Goal: Transaction & Acquisition: Purchase product/service

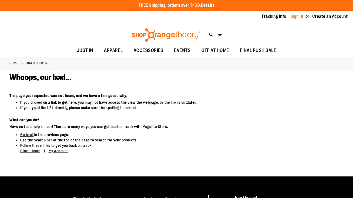
click at [298, 17] on link "Sign In" at bounding box center [296, 16] width 13 height 6
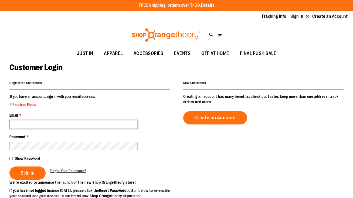
type input "**********"
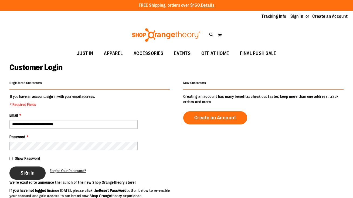
click at [29, 173] on span "Sign In" at bounding box center [28, 173] width 14 height 6
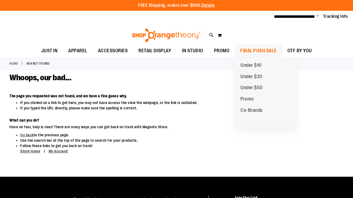
click at [271, 53] on span "FINAL PUSH SALE" at bounding box center [258, 51] width 36 height 12
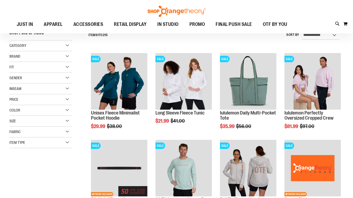
scroll to position [57, 0]
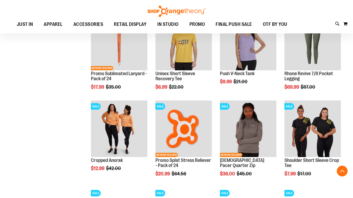
scroll to position [354, 0]
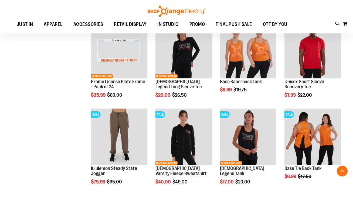
scroll to position [607, 0]
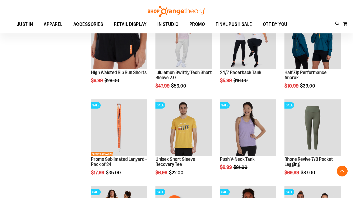
scroll to position [209, 0]
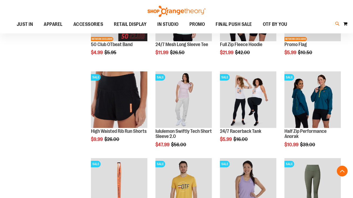
click at [337, 25] on icon at bounding box center [337, 24] width 5 height 6
type input "*****"
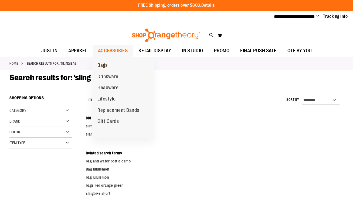
click at [112, 64] on link "Bags" at bounding box center [102, 65] width 21 height 11
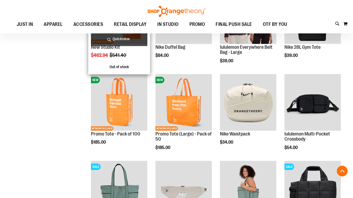
scroll to position [120, 0]
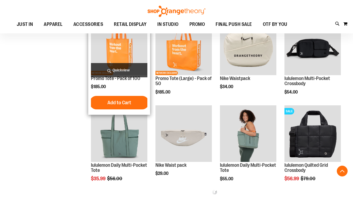
scroll to position [179, 0]
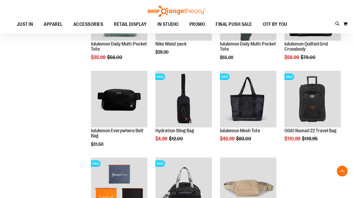
scroll to position [297, 0]
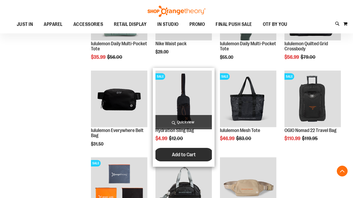
click at [179, 156] on span "Add to Cart" at bounding box center [184, 155] width 24 height 6
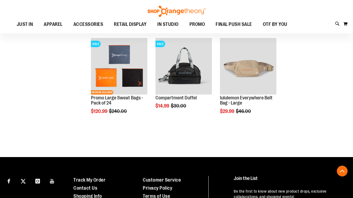
scroll to position [422, 0]
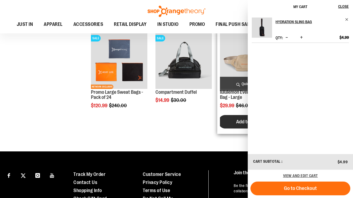
click at [241, 123] on span "Add to Cart" at bounding box center [248, 122] width 24 height 6
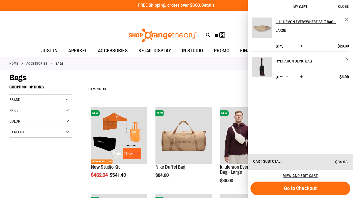
click at [169, 90] on div "**********" at bounding box center [215, 90] width 258 height 14
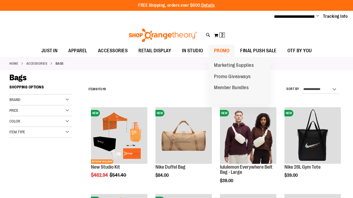
click at [220, 51] on span "PROMO" at bounding box center [222, 51] width 16 height 12
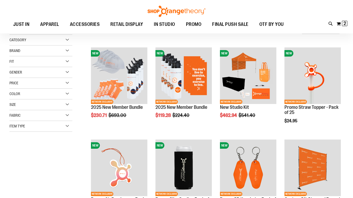
scroll to position [61, 0]
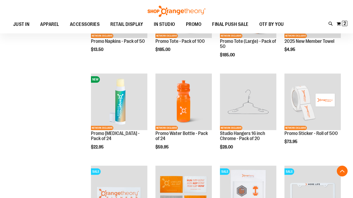
scroll to position [403, 0]
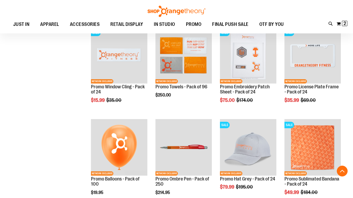
scroll to position [549, 0]
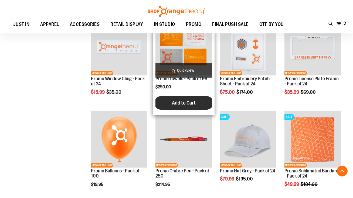
click at [183, 100] on span "Add to Cart" at bounding box center [184, 103] width 24 height 6
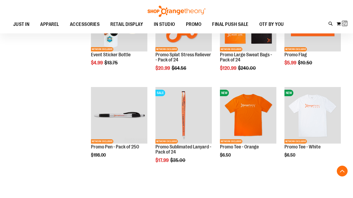
scroll to position [758, 0]
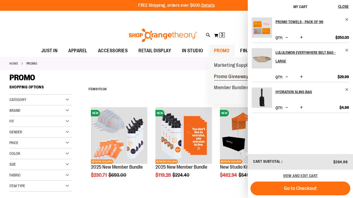
click at [221, 76] on span "Promo Giveaways" at bounding box center [232, 77] width 37 height 7
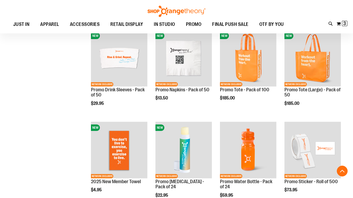
scroll to position [184, 0]
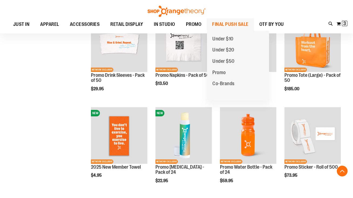
click at [223, 21] on span "FINAL PUSH SALE" at bounding box center [230, 24] width 36 height 12
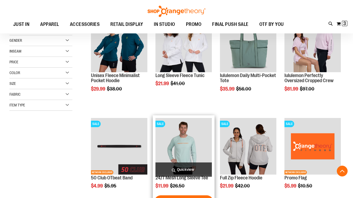
scroll to position [76, 0]
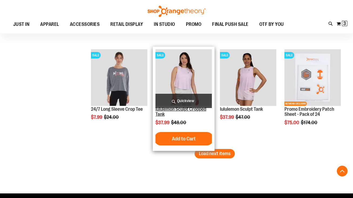
scroll to position [885, 0]
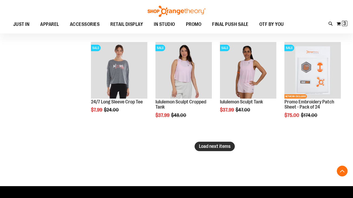
click at [218, 146] on span "Load next items" at bounding box center [215, 146] width 32 height 5
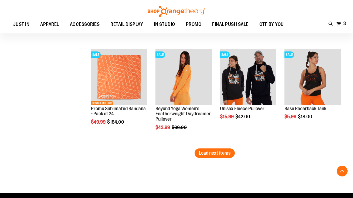
scroll to position [1199, 0]
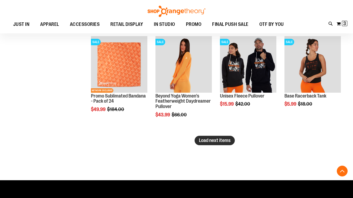
click at [205, 141] on span "Load next items" at bounding box center [215, 140] width 32 height 5
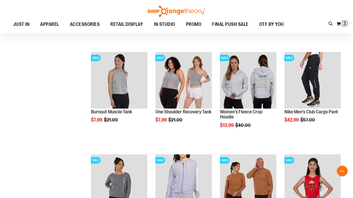
scroll to position [1393, 0]
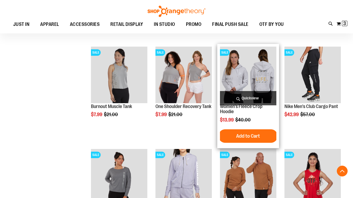
click at [250, 97] on span "Quickview" at bounding box center [248, 98] width 56 height 14
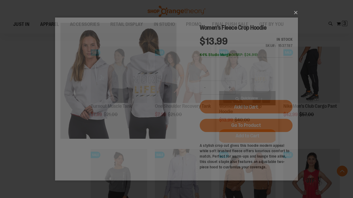
scroll to position [0, 0]
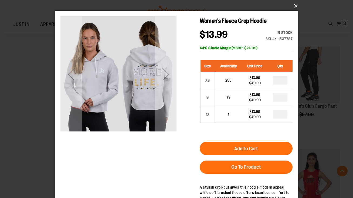
click at [294, 6] on button "×" at bounding box center [178, 6] width 243 height 12
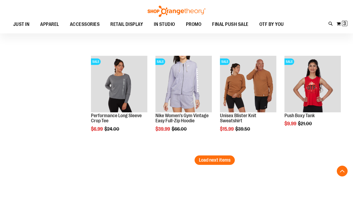
scroll to position [1487, 0]
click at [214, 161] on span "Load next items" at bounding box center [215, 159] width 32 height 5
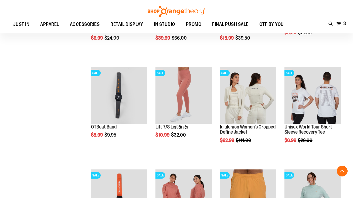
scroll to position [1579, 0]
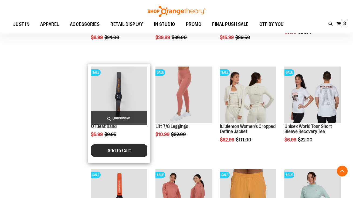
click at [109, 154] on button "Add to Cart" at bounding box center [119, 150] width 59 height 13
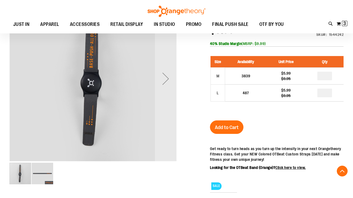
scroll to position [111, 0]
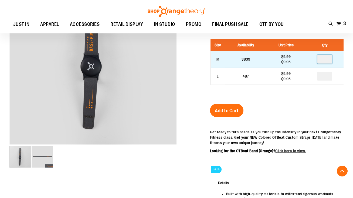
click at [328, 60] on input "number" at bounding box center [324, 59] width 15 height 9
type input "*"
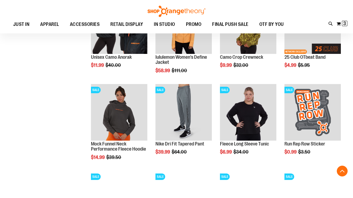
scroll to position [236, 0]
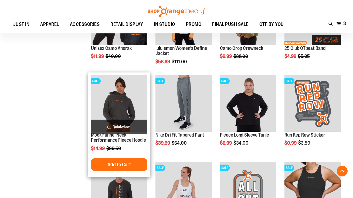
click at [121, 126] on span "Quickview" at bounding box center [119, 127] width 56 height 14
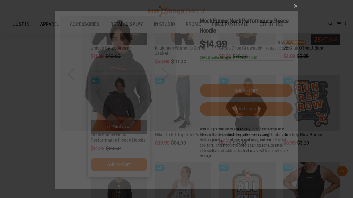
scroll to position [0, 0]
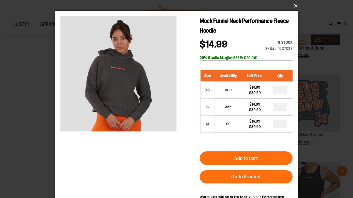
click at [294, 6] on button "×" at bounding box center [178, 6] width 243 height 12
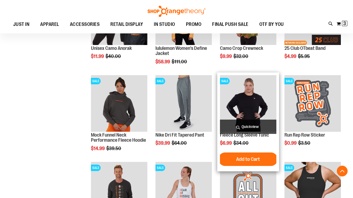
click at [247, 127] on span "Quickview" at bounding box center [248, 127] width 56 height 14
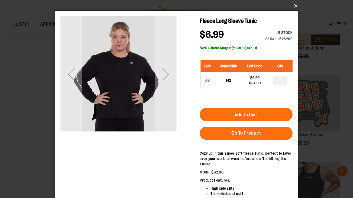
click at [296, 6] on button "×" at bounding box center [178, 6] width 243 height 12
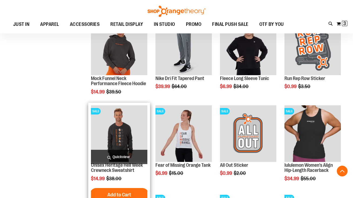
scroll to position [293, 0]
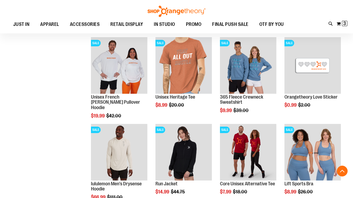
scroll to position [453, 0]
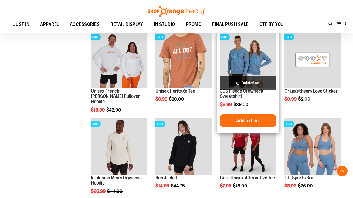
click at [246, 83] on span "Quickview" at bounding box center [248, 83] width 56 height 14
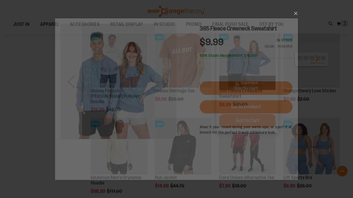
scroll to position [0, 0]
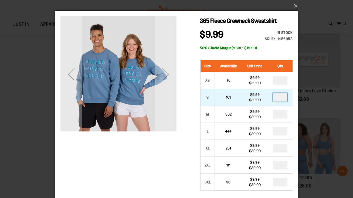
click at [282, 98] on input "number" at bounding box center [280, 97] width 15 height 9
type input "*"
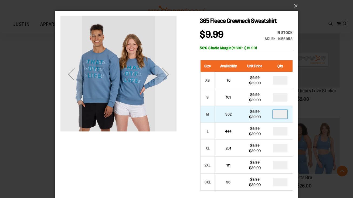
click at [282, 115] on input "number" at bounding box center [280, 114] width 15 height 9
type input "*"
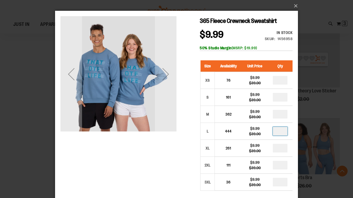
click at [282, 132] on input "number" at bounding box center [280, 131] width 15 height 9
type input "*"
click at [281, 150] on input "number" at bounding box center [280, 148] width 15 height 9
type input "*"
click at [283, 131] on input "*" at bounding box center [280, 131] width 15 height 9
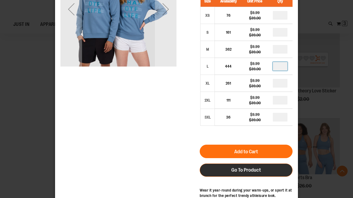
scroll to position [66, 0]
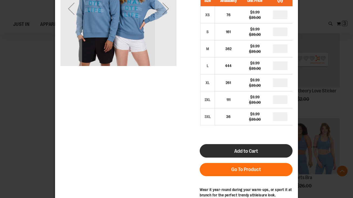
click at [231, 149] on button "Add to Cart" at bounding box center [246, 150] width 93 height 13
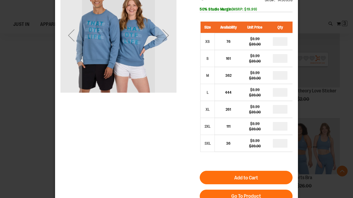
scroll to position [49, 0]
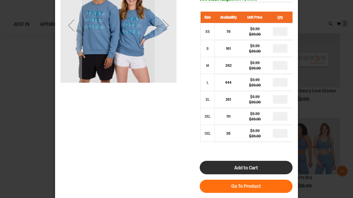
click at [239, 168] on span "Add to Cart" at bounding box center [246, 168] width 24 height 6
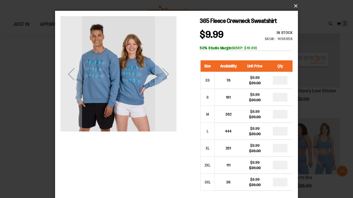
scroll to position [0, 0]
click at [295, 6] on button "×" at bounding box center [178, 6] width 243 height 12
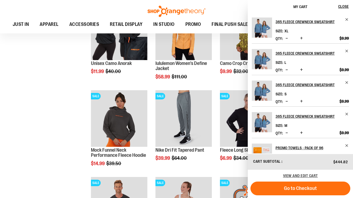
scroll to position [254, 0]
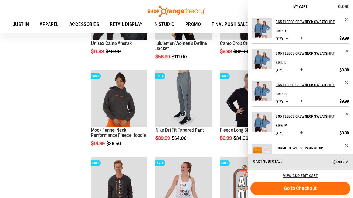
click at [287, 38] on span "Decrease product quantity" at bounding box center [287, 38] width 2 height 5
click at [286, 69] on span "Decrease product quantity" at bounding box center [287, 69] width 2 height 5
click at [287, 101] on span "Decrease product quantity" at bounding box center [287, 101] width 2 height 5
click at [287, 135] on span "Decrease product quantity" at bounding box center [287, 132] width 2 height 5
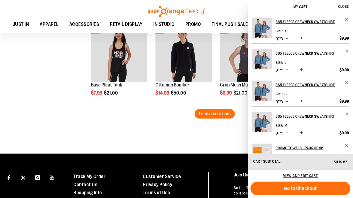
scroll to position [736, 0]
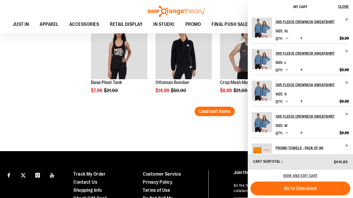
click at [286, 70] on span "Decrease product quantity" at bounding box center [287, 69] width 2 height 5
click at [286, 39] on span "Decrease product quantity" at bounding box center [287, 38] width 2 height 5
click at [286, 101] on span "Decrease product quantity" at bounding box center [287, 101] width 2 height 5
click at [287, 134] on span "Decrease product quantity" at bounding box center [287, 132] width 2 height 5
click at [205, 114] on span "Load next items" at bounding box center [215, 111] width 32 height 5
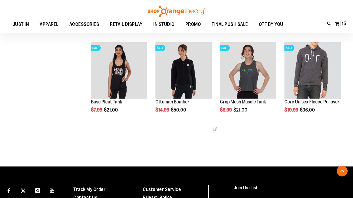
scroll to position [714, 0]
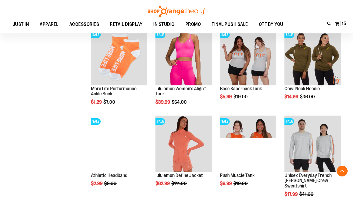
scroll to position [819, 0]
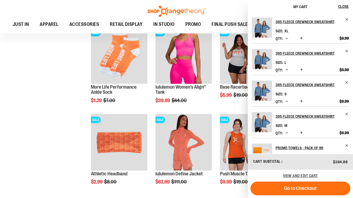
click at [288, 101] on span "Decrease product quantity" at bounding box center [287, 101] width 2 height 5
click at [286, 70] on span "Decrease product quantity" at bounding box center [287, 69] width 2 height 5
click at [287, 70] on span "Decrease product quantity" at bounding box center [287, 69] width 2 height 5
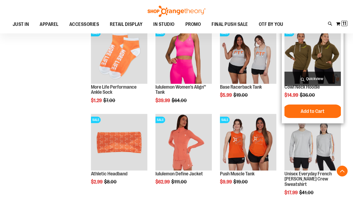
click at [314, 79] on span "Quickview" at bounding box center [312, 79] width 56 height 14
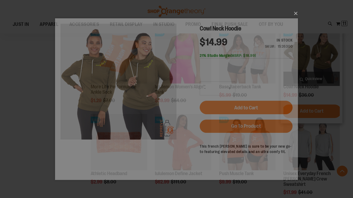
scroll to position [0, 0]
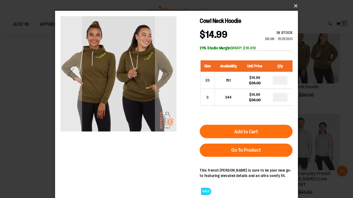
click at [293, 6] on button "×" at bounding box center [178, 6] width 243 height 12
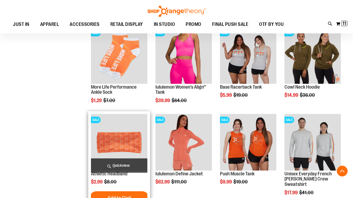
scroll to position [845, 0]
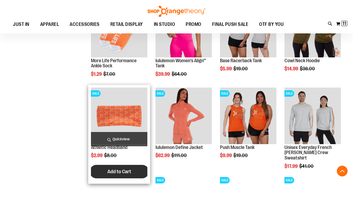
click at [116, 175] on button "Add to Cart" at bounding box center [119, 171] width 59 height 13
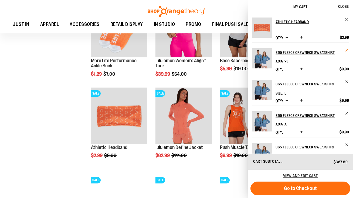
click at [346, 51] on span "Remove item" at bounding box center [347, 50] width 4 height 4
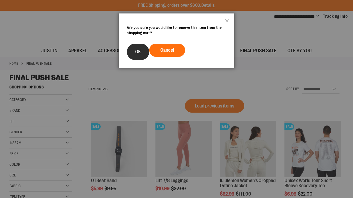
click at [136, 51] on span "OK" at bounding box center [138, 51] width 6 height 5
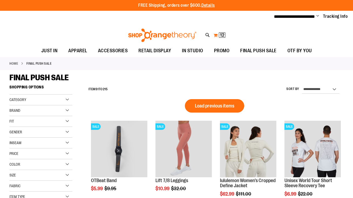
click at [216, 35] on button "My Cart 12 12 items" at bounding box center [219, 35] width 12 height 9
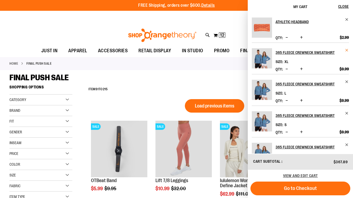
click at [345, 52] on span "Remove item" at bounding box center [347, 50] width 4 height 4
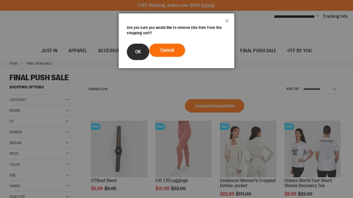
click at [139, 52] on span "OK" at bounding box center [138, 51] width 6 height 5
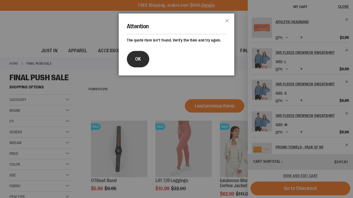
click at [142, 55] on button "OK" at bounding box center [138, 59] width 22 height 16
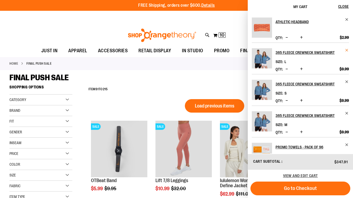
click at [346, 50] on span "Remove item" at bounding box center [347, 50] width 4 height 4
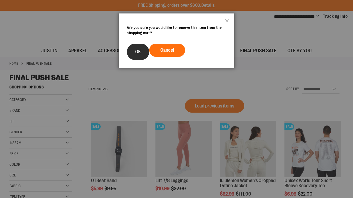
click at [131, 51] on button "OK" at bounding box center [138, 52] width 22 height 16
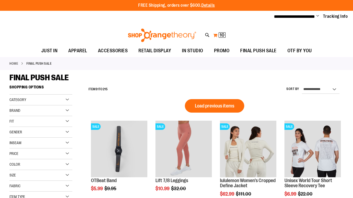
click at [222, 35] on span "10" at bounding box center [222, 34] width 5 height 5
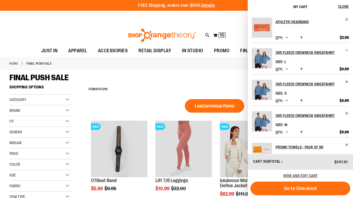
click at [345, 50] on span "Remove item" at bounding box center [347, 50] width 4 height 4
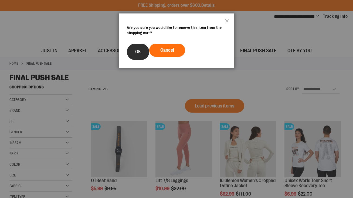
click at [139, 54] on span "OK" at bounding box center [138, 51] width 6 height 5
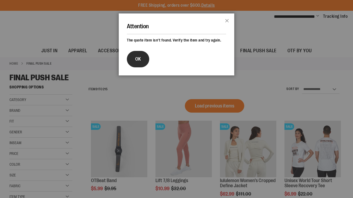
click at [137, 60] on span "OK" at bounding box center [138, 58] width 6 height 5
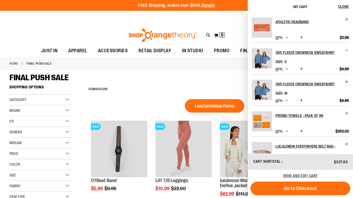
click at [346, 50] on span "Remove item" at bounding box center [347, 50] width 4 height 4
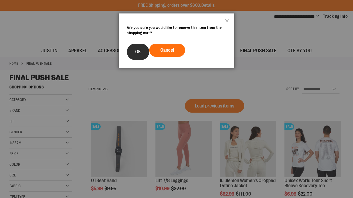
click at [136, 54] on span "OK" at bounding box center [138, 51] width 6 height 5
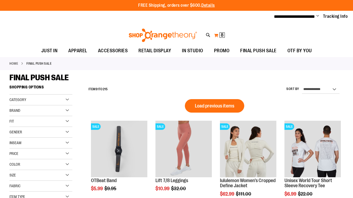
click at [217, 35] on button "My Cart 8 8 items" at bounding box center [219, 35] width 11 height 9
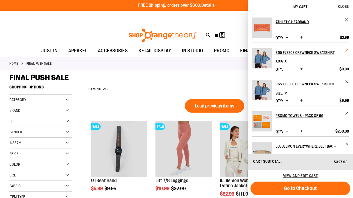
click at [346, 51] on span "Remove item" at bounding box center [347, 50] width 4 height 4
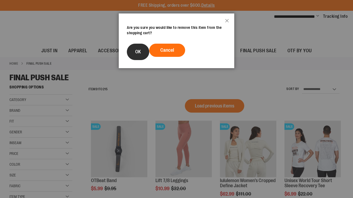
click at [136, 53] on span "OK" at bounding box center [138, 51] width 6 height 5
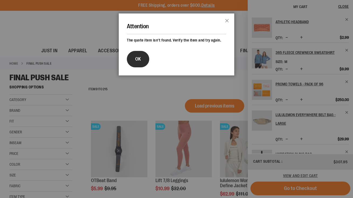
click at [135, 62] on button "OK" at bounding box center [138, 59] width 22 height 16
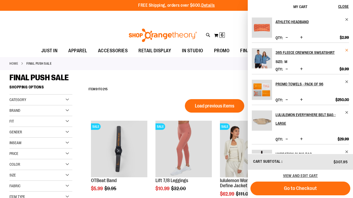
click at [345, 50] on span "Remove item" at bounding box center [347, 50] width 4 height 4
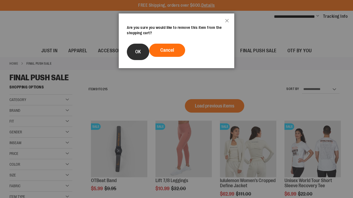
click at [136, 55] on button "OK" at bounding box center [138, 52] width 22 height 16
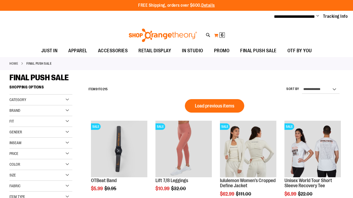
click at [216, 35] on button "My Cart 6 6 items" at bounding box center [219, 35] width 11 height 9
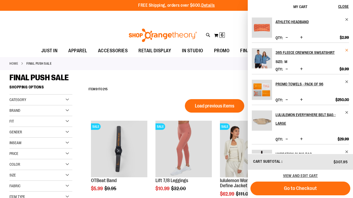
click at [346, 50] on span "Remove item" at bounding box center [347, 50] width 4 height 4
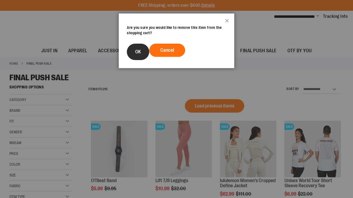
click at [136, 51] on span "OK" at bounding box center [138, 51] width 6 height 5
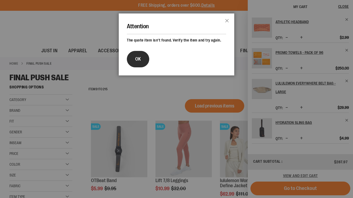
click at [138, 60] on span "OK" at bounding box center [138, 58] width 6 height 5
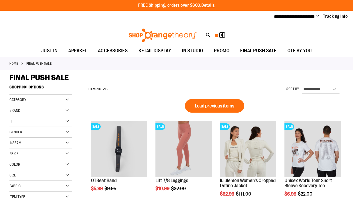
click at [222, 35] on span "4" at bounding box center [222, 34] width 3 height 5
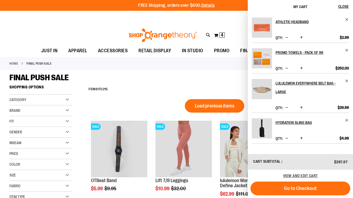
click at [154, 90] on div "**********" at bounding box center [215, 90] width 258 height 14
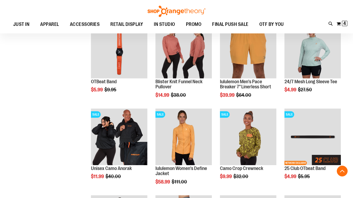
scroll to position [135, 0]
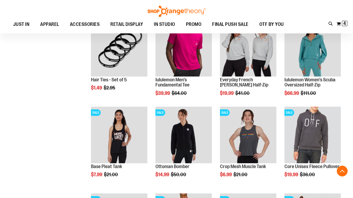
scroll to position [659, 0]
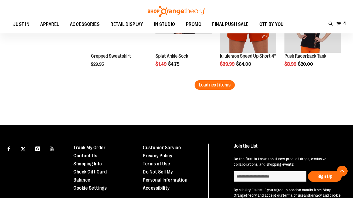
scroll to position [1024, 0]
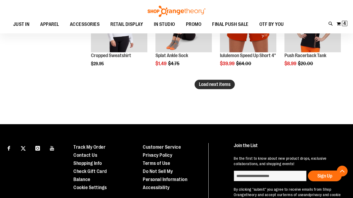
click at [209, 86] on span "Load next items" at bounding box center [215, 84] width 32 height 5
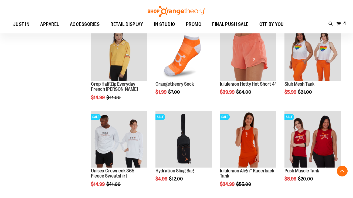
scroll to position [1083, 0]
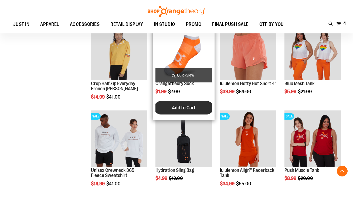
click at [180, 107] on span "Add to Cart" at bounding box center [184, 108] width 24 height 6
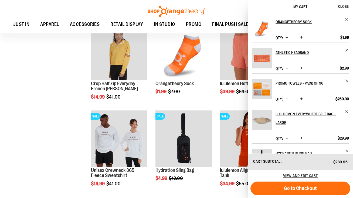
click at [301, 37] on span "Increase product quantity" at bounding box center [301, 37] width 3 height 5
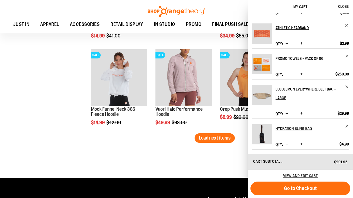
scroll to position [1236, 0]
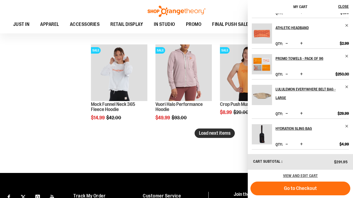
click at [223, 133] on span "Load next items" at bounding box center [215, 133] width 32 height 5
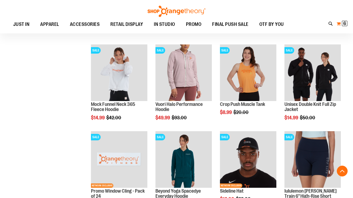
click at [345, 25] on span "6" at bounding box center [344, 23] width 3 height 5
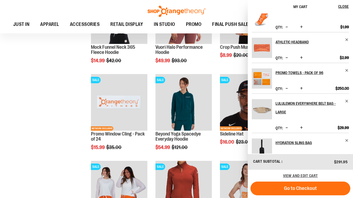
scroll to position [1292, 0]
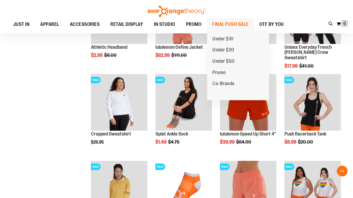
scroll to position [940, 0]
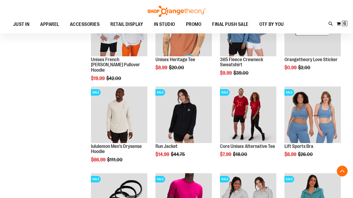
scroll to position [498, 0]
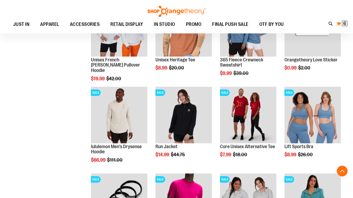
click at [342, 23] on span "6 6 items" at bounding box center [344, 23] width 5 height 5
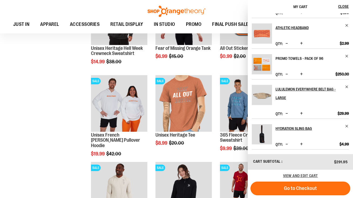
scroll to position [25, 0]
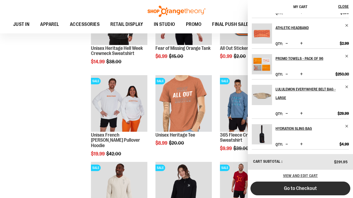
click at [285, 189] on span "Go to Checkout" at bounding box center [300, 189] width 33 height 6
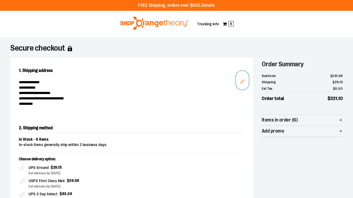
click at [243, 82] on icon "Edit" at bounding box center [242, 82] width 4 height 4
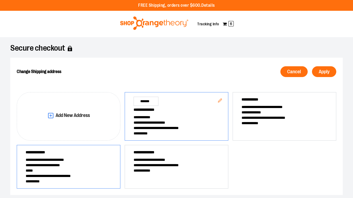
click at [82, 167] on span "**********" at bounding box center [69, 165] width 86 height 5
click at [322, 72] on span "Apply" at bounding box center [324, 71] width 11 height 5
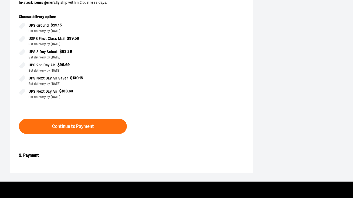
scroll to position [153, 0]
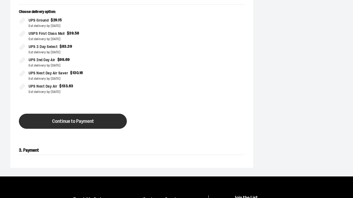
click at [94, 124] on button "Continue to Payment" at bounding box center [73, 121] width 108 height 15
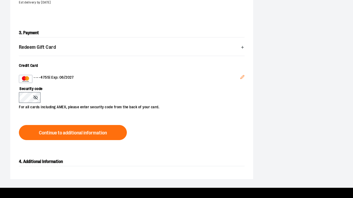
click at [243, 77] on icon "Edit" at bounding box center [242, 78] width 4 height 4
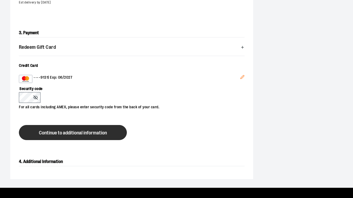
click at [55, 136] on button "Continue to additional information" at bounding box center [73, 132] width 108 height 15
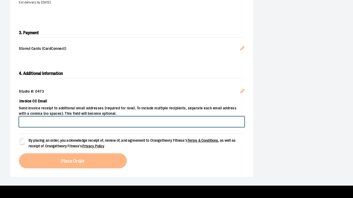
click at [56, 121] on input "Invoice CC Email" at bounding box center [132, 122] width 226 height 11
type input "**********"
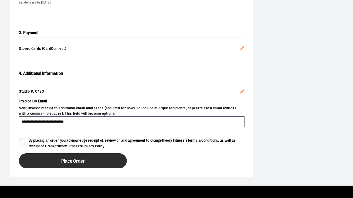
click at [48, 162] on button "Place Order" at bounding box center [73, 161] width 108 height 15
